Goal: Task Accomplishment & Management: Complete application form

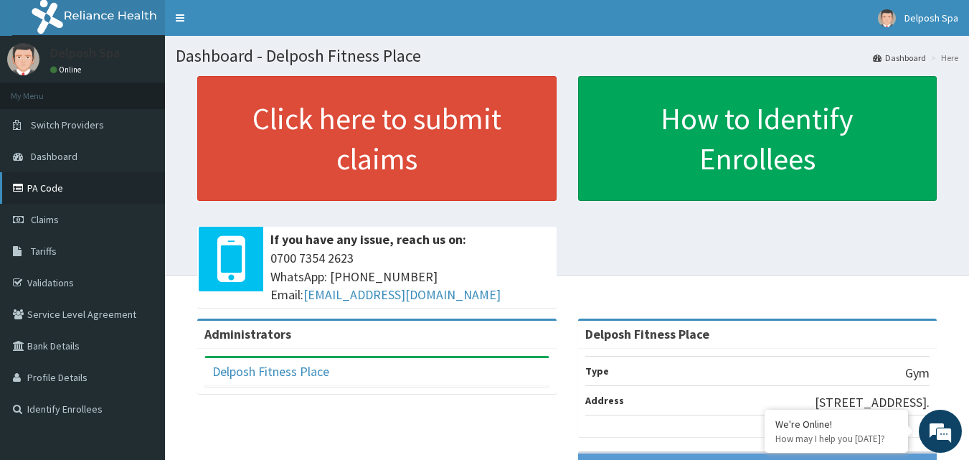
click at [81, 192] on link "PA Code" at bounding box center [82, 188] width 165 height 32
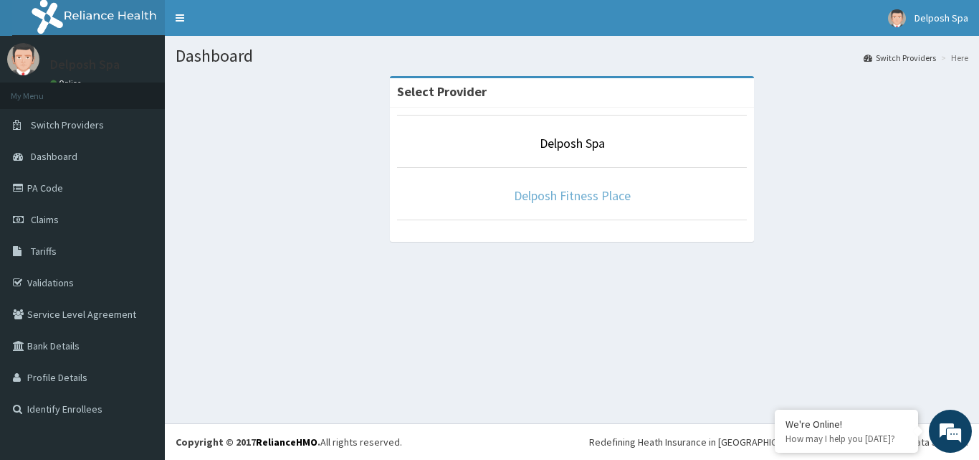
click at [560, 196] on link "Delposh Fitness Place" at bounding box center [572, 195] width 117 height 16
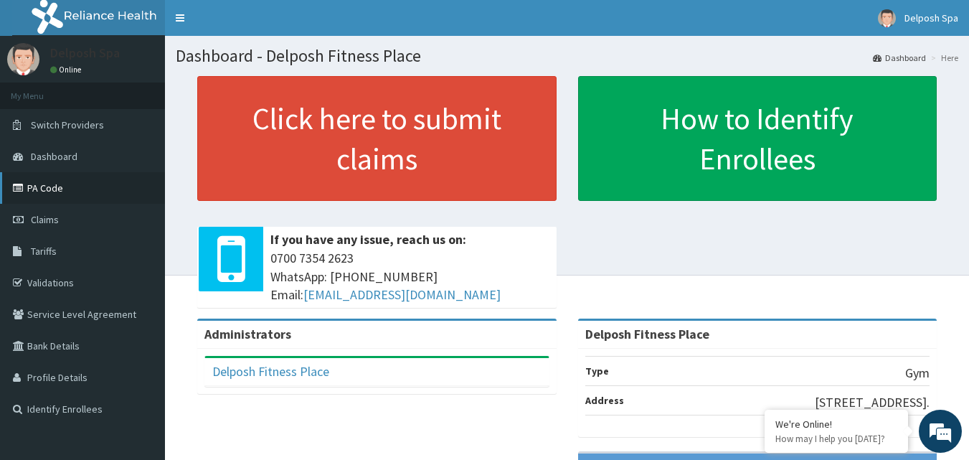
click at [37, 185] on link "PA Code" at bounding box center [82, 188] width 165 height 32
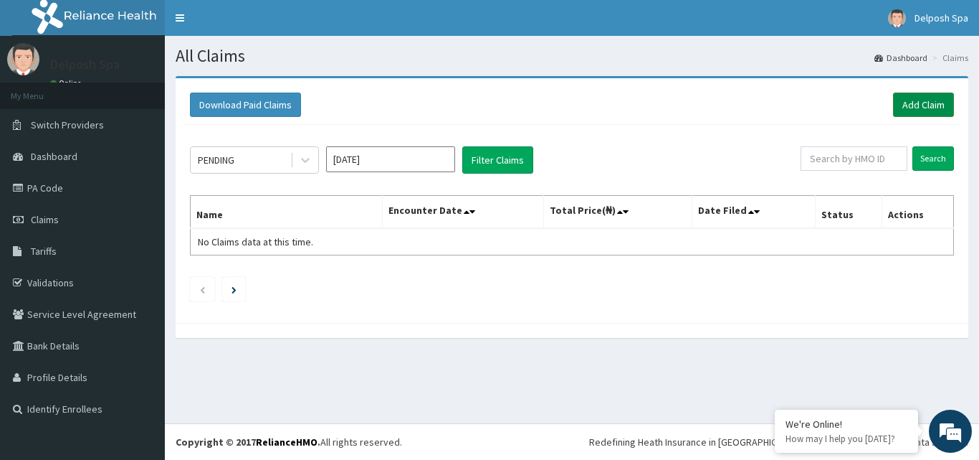
click at [914, 99] on link "Add Claim" at bounding box center [923, 104] width 61 height 24
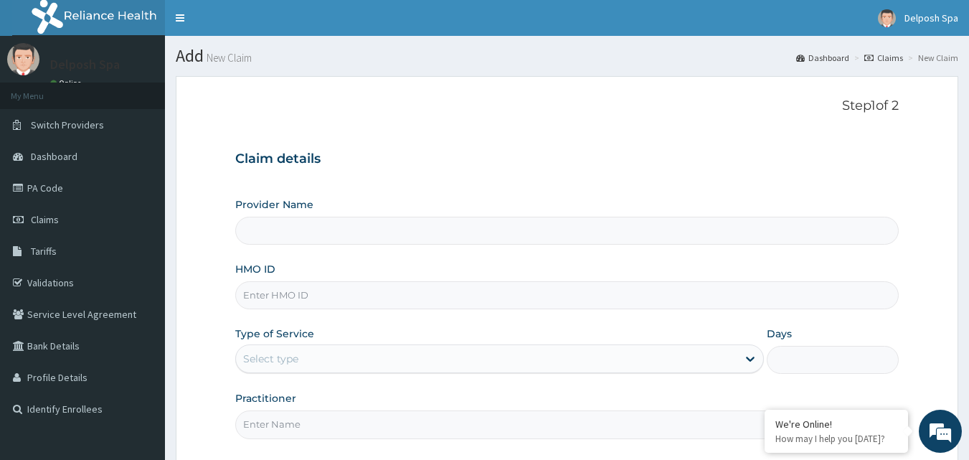
click at [484, 292] on input "HMO ID" at bounding box center [567, 295] width 664 height 28
type input "Delposh Fitness Place"
type input "1"
type input "TGA/10022/A"
click at [447, 426] on input "Practitioner" at bounding box center [567, 424] width 664 height 28
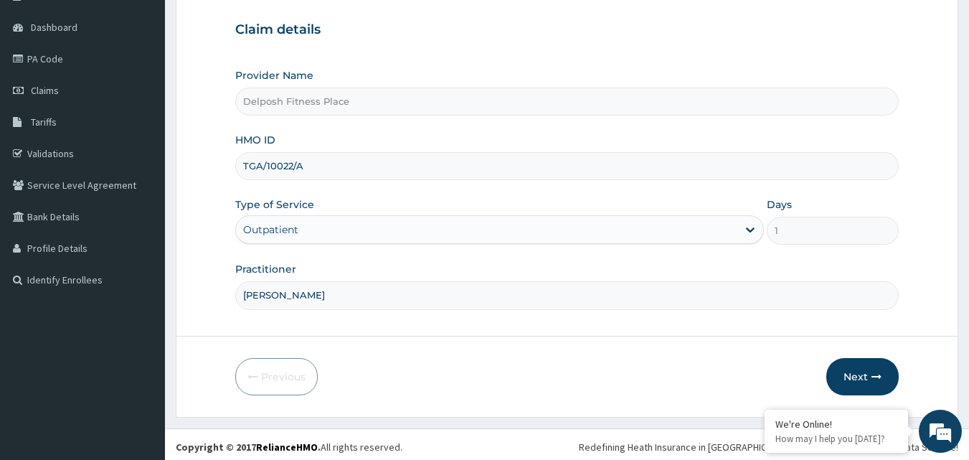
scroll to position [131, 0]
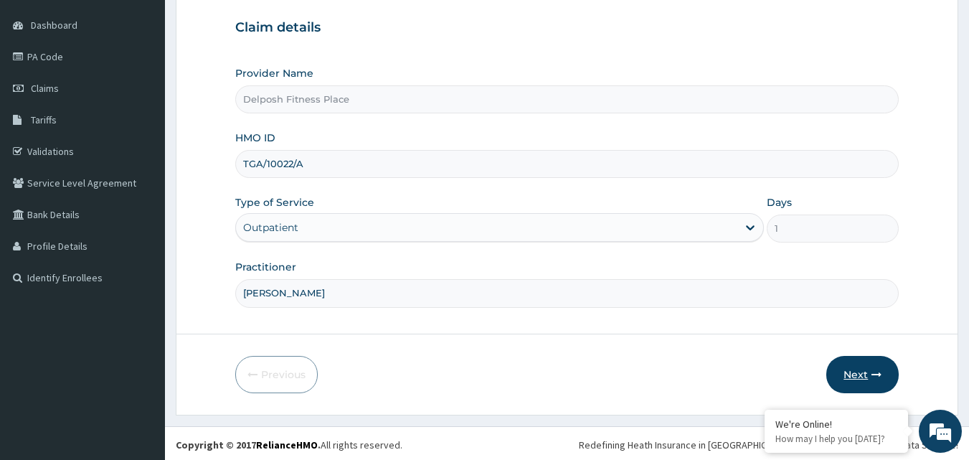
type input "CLARKSON"
click at [839, 368] on button "Next" at bounding box center [862, 374] width 72 height 37
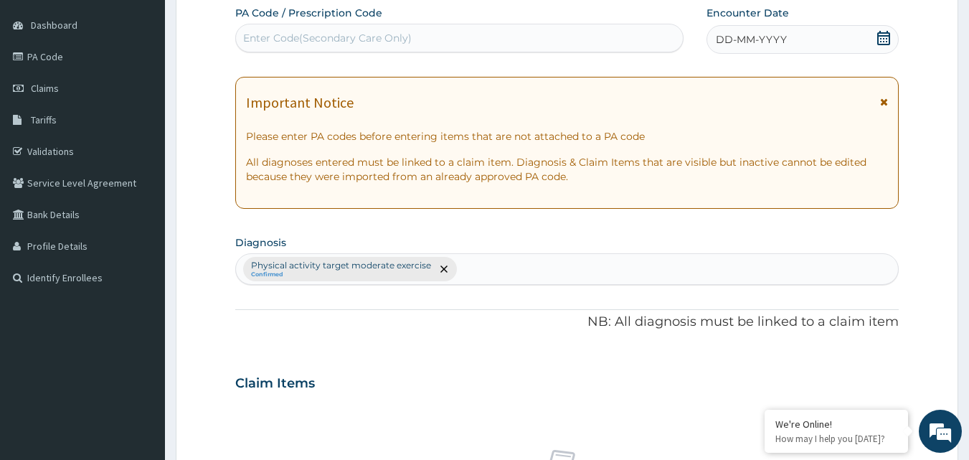
click at [397, 39] on div "Enter Code(Secondary Care Only)" at bounding box center [327, 38] width 168 height 14
paste input "PA/D4A916"
type input "PA/D4A916"
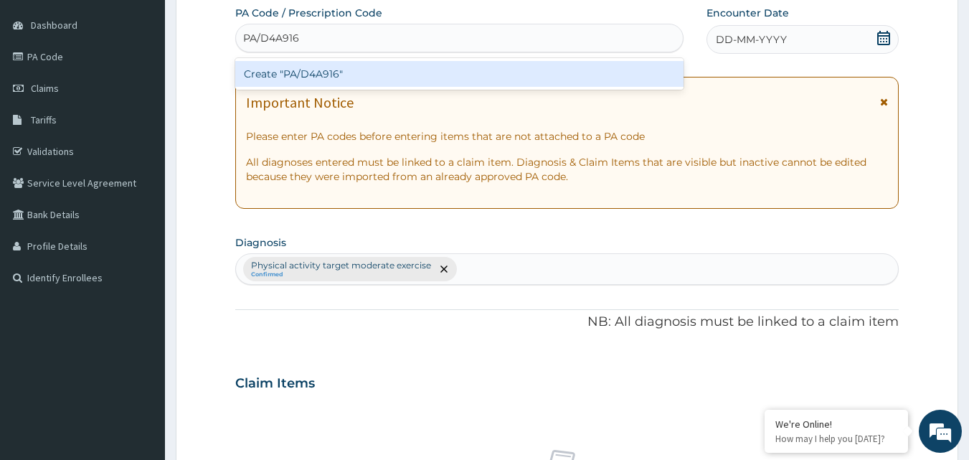
click at [406, 75] on div "Create "PA/D4A916"" at bounding box center [459, 74] width 449 height 26
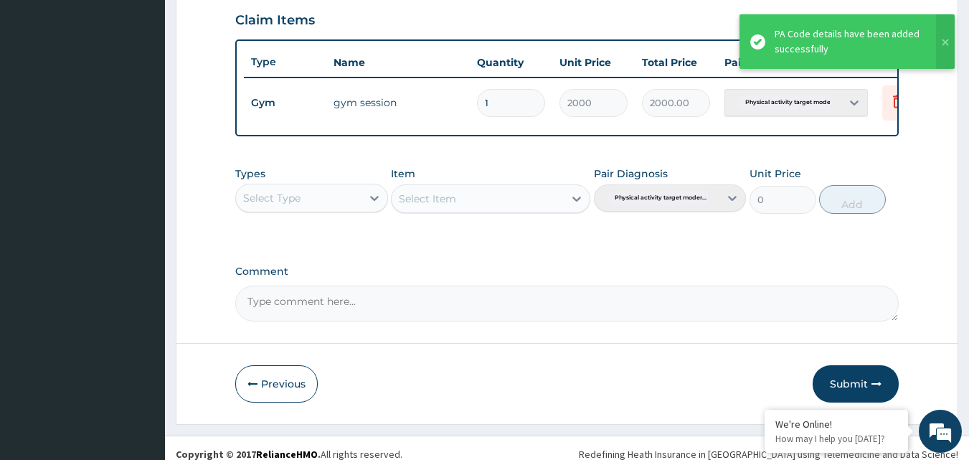
scroll to position [517, 0]
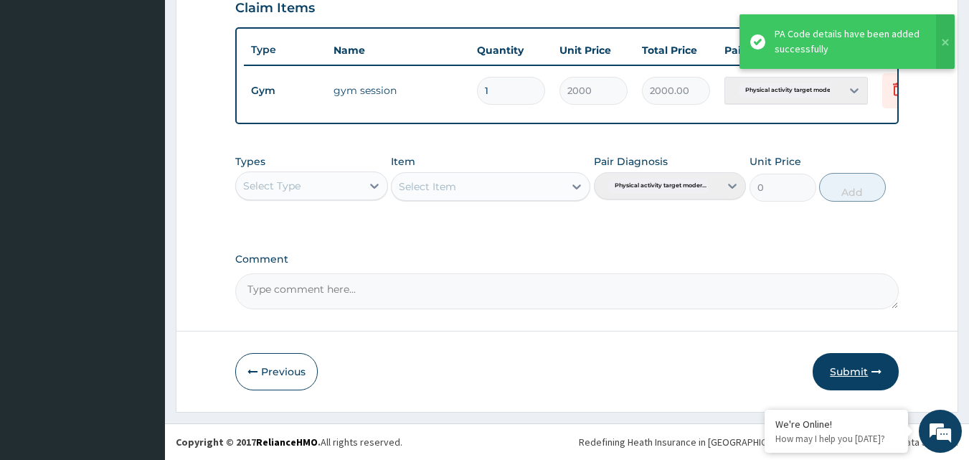
click at [856, 372] on button "Submit" at bounding box center [855, 371] width 86 height 37
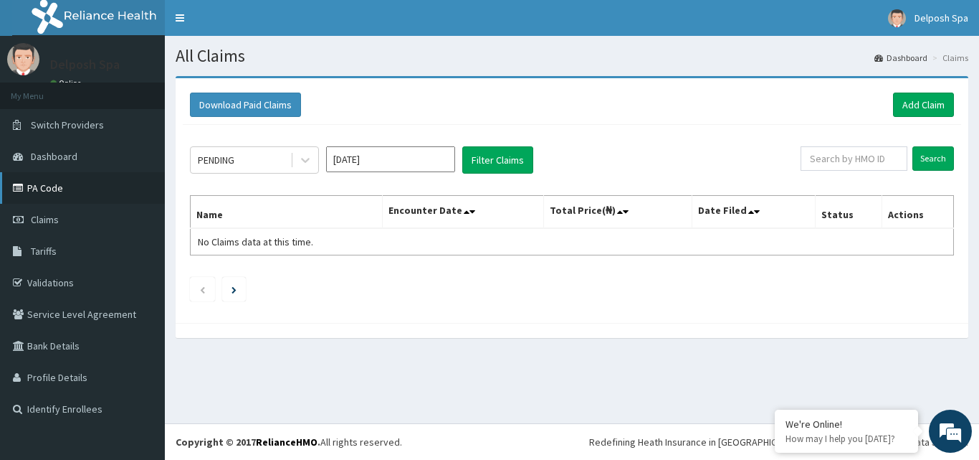
click at [127, 197] on link "PA Code" at bounding box center [82, 188] width 165 height 32
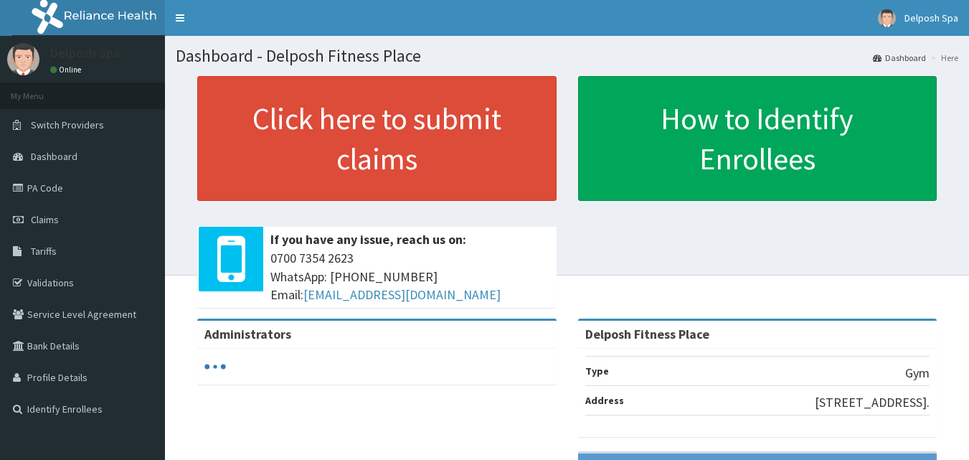
click at [92, 181] on link "PA Code" at bounding box center [82, 188] width 165 height 32
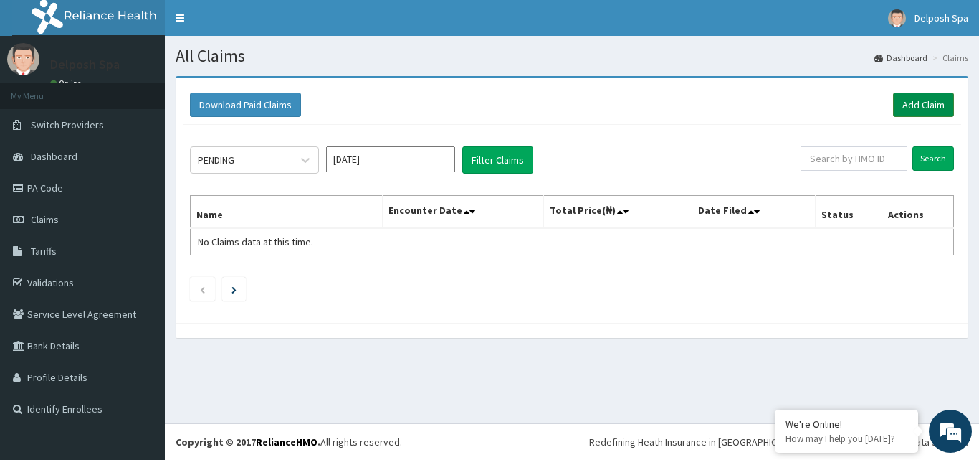
click at [913, 104] on link "Add Claim" at bounding box center [923, 104] width 61 height 24
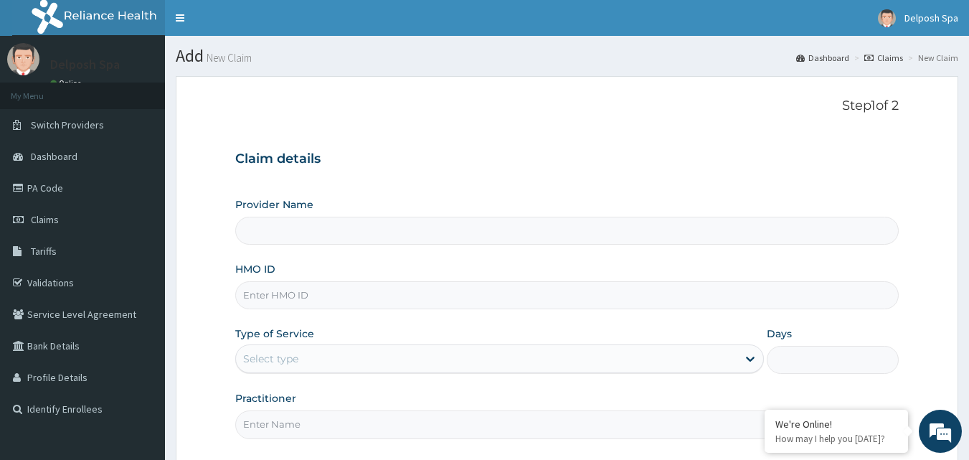
click at [444, 289] on input "HMO ID" at bounding box center [567, 295] width 664 height 28
type input "Delposh Fitness Place"
type input "C"
type input "1"
type input "CAX/10049/A"
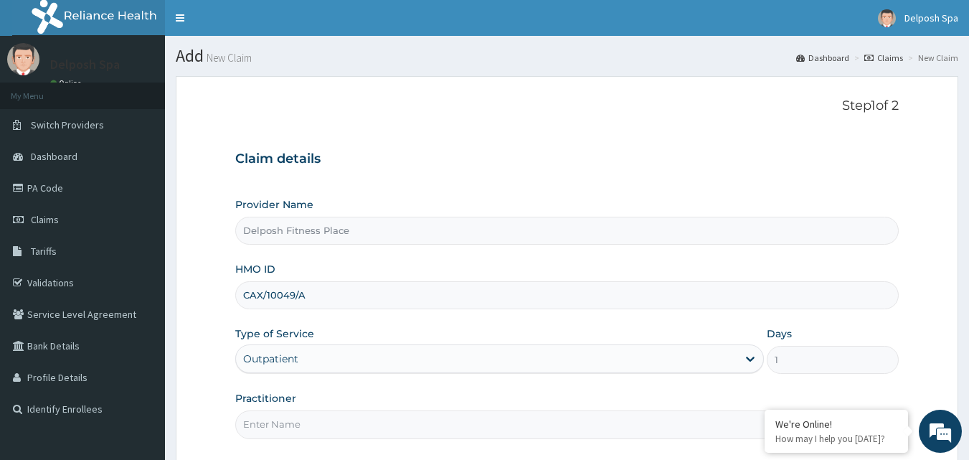
click at [359, 424] on input "Practitioner" at bounding box center [567, 424] width 664 height 28
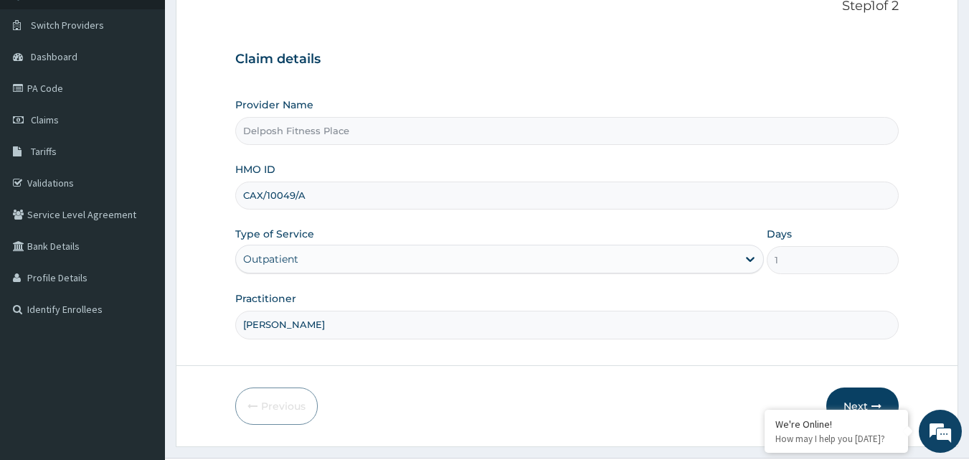
scroll to position [134, 0]
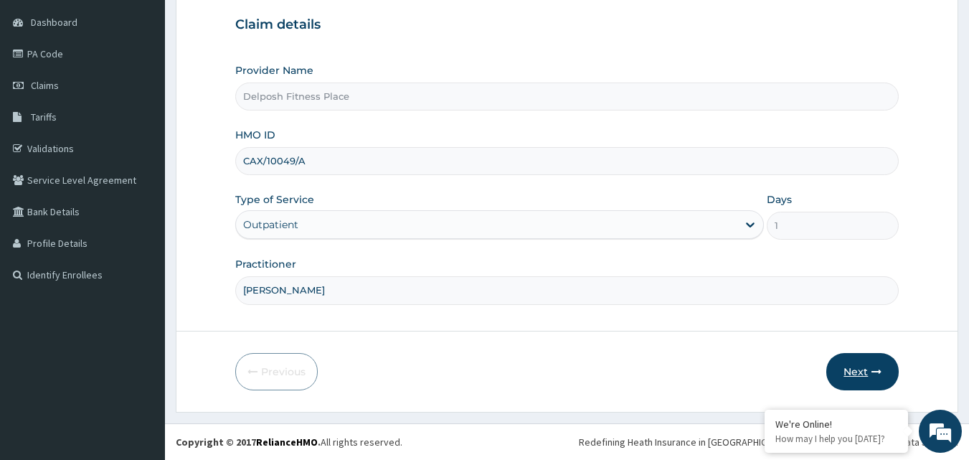
type input "CLARKSON"
click at [861, 376] on button "Next" at bounding box center [862, 371] width 72 height 37
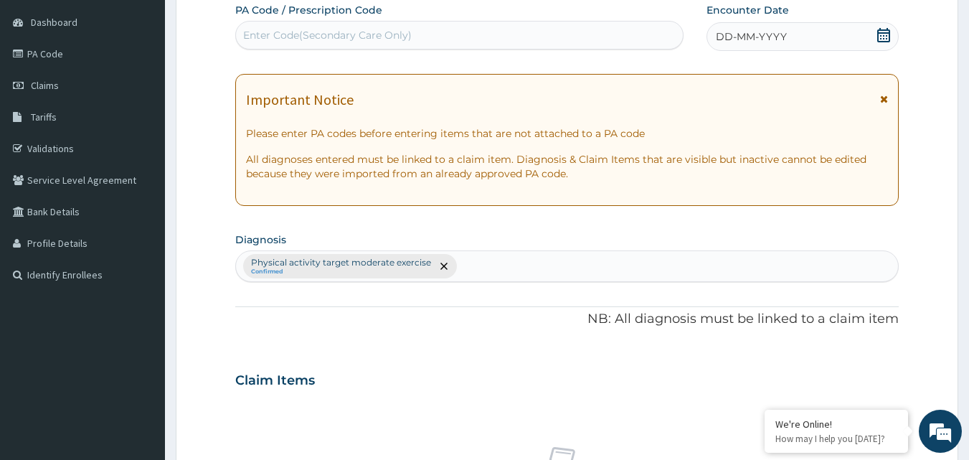
click at [348, 34] on div "Enter Code(Secondary Care Only)" at bounding box center [327, 35] width 168 height 14
paste input "PA/DC3920"
type input "PA/DC3920"
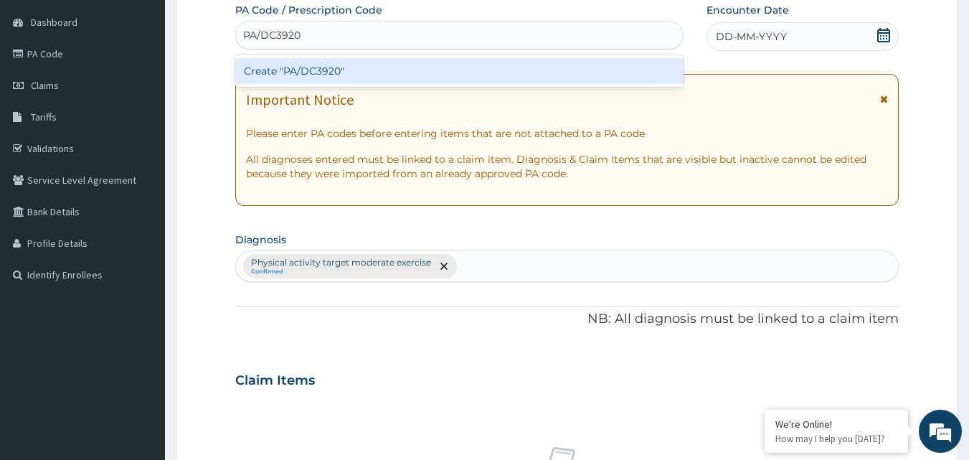
click at [334, 70] on div "Create "PA/DC3920"" at bounding box center [459, 71] width 449 height 26
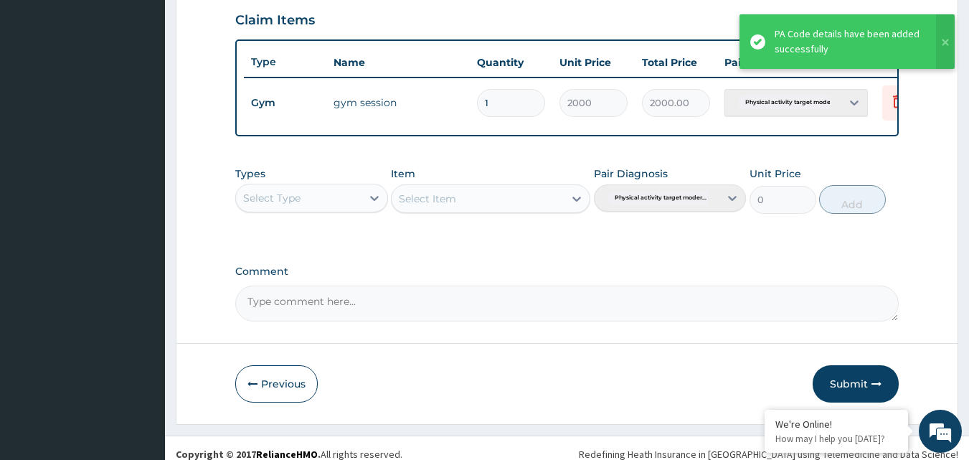
scroll to position [517, 0]
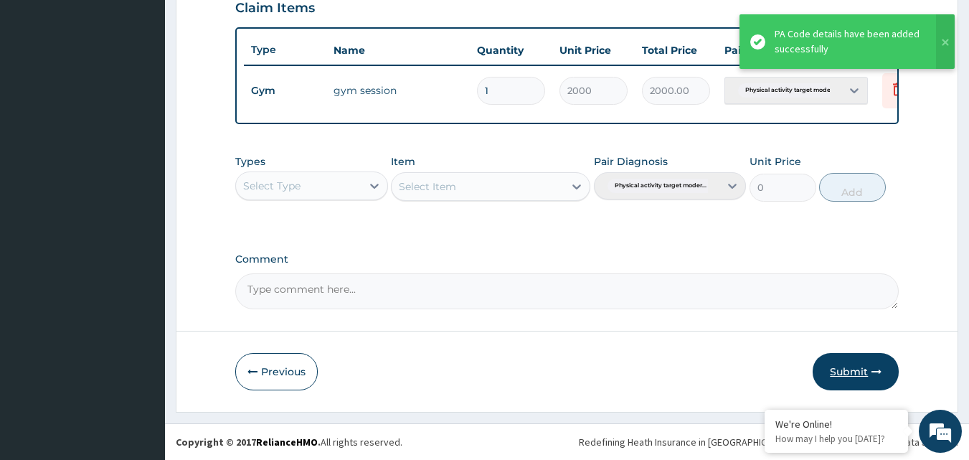
click at [840, 364] on button "Submit" at bounding box center [855, 371] width 86 height 37
